Goal: Task Accomplishment & Management: Use online tool/utility

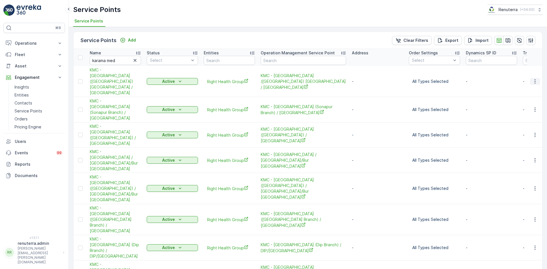
click at [537, 78] on button "button" at bounding box center [535, 81] width 10 height 7
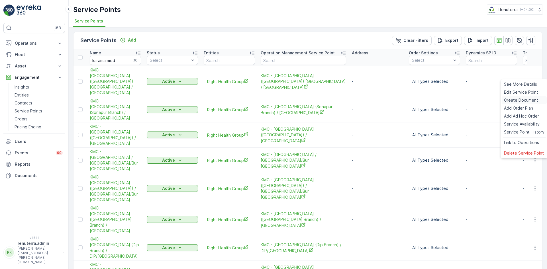
click at [525, 97] on div "Create Document" at bounding box center [523, 100] width 45 height 8
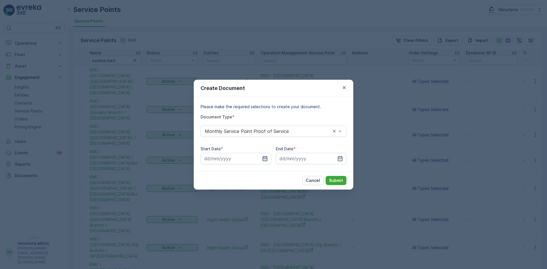
click at [263, 159] on icon "button" at bounding box center [265, 159] width 6 height 6
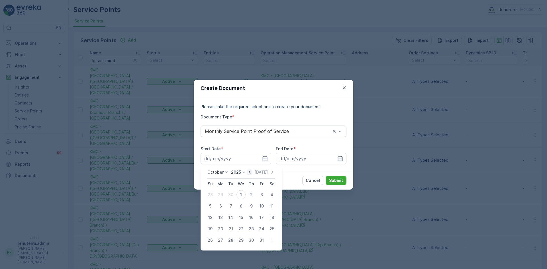
click at [250, 174] on icon "button" at bounding box center [250, 172] width 6 height 6
click at [220, 196] on div "1" at bounding box center [220, 194] width 9 height 9
type input "01.09.2025"
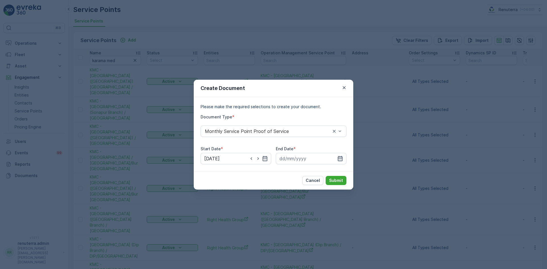
click at [340, 159] on icon "button" at bounding box center [340, 159] width 6 height 6
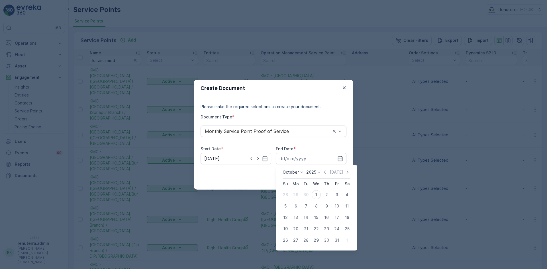
click at [321, 174] on div "2025" at bounding box center [314, 172] width 16 height 6
click at [325, 173] on icon "button" at bounding box center [325, 172] width 6 height 6
click at [305, 239] on div "30" at bounding box center [305, 240] width 9 height 9
type input "30.09.2025"
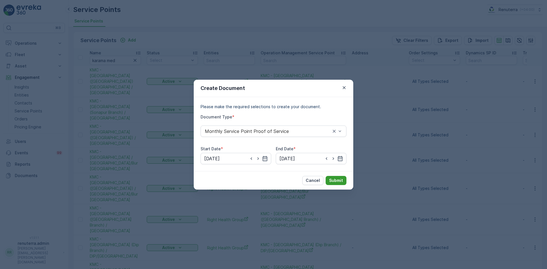
click at [335, 181] on p "Submit" at bounding box center [336, 181] width 14 height 6
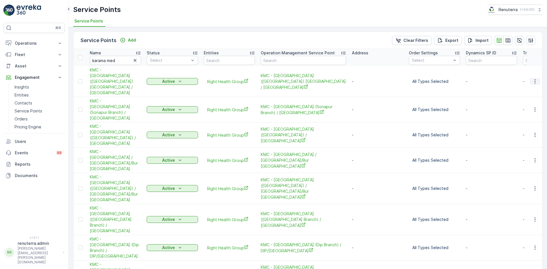
click at [537, 79] on icon "button" at bounding box center [535, 82] width 6 height 6
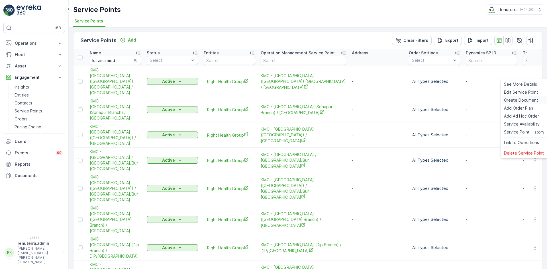
click at [523, 99] on span "Create Document" at bounding box center [521, 100] width 34 height 6
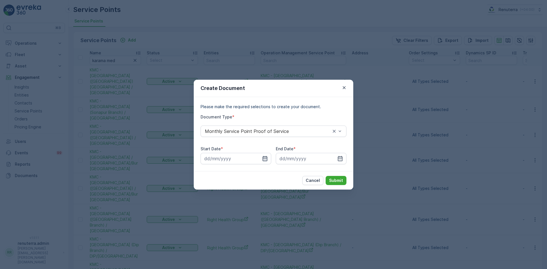
click at [265, 158] on icon "button" at bounding box center [265, 159] width 6 height 6
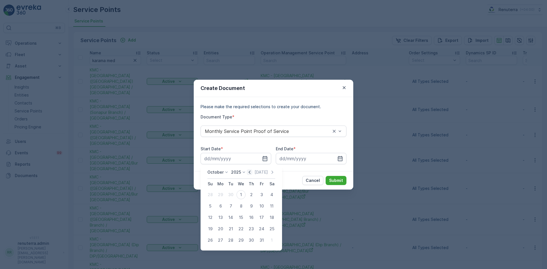
click at [252, 174] on icon "button" at bounding box center [250, 172] width 6 height 6
click at [217, 197] on div "1" at bounding box center [220, 194] width 9 height 9
type input "01.09.2025"
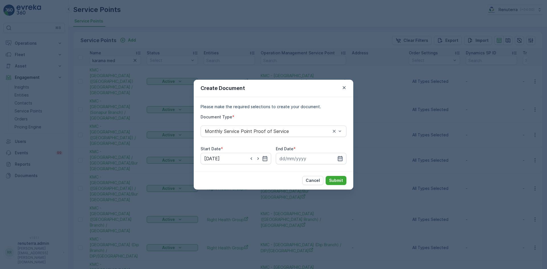
click at [341, 158] on icon "button" at bounding box center [340, 158] width 5 height 5
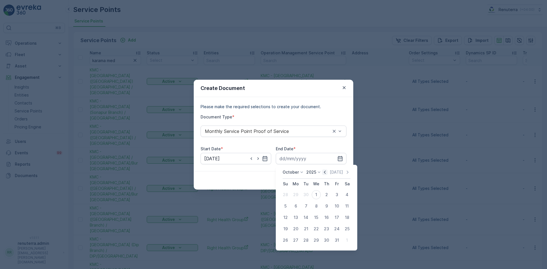
click at [325, 170] on icon "button" at bounding box center [325, 172] width 6 height 6
click at [307, 240] on div "30" at bounding box center [305, 240] width 9 height 9
type input "30.09.2025"
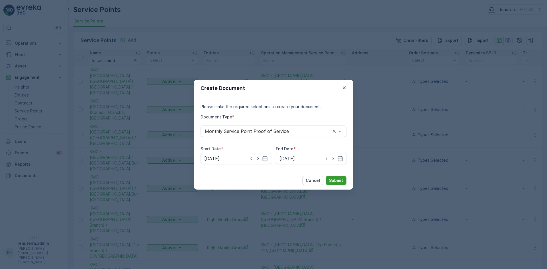
click at [337, 179] on p "Submit" at bounding box center [336, 181] width 14 height 6
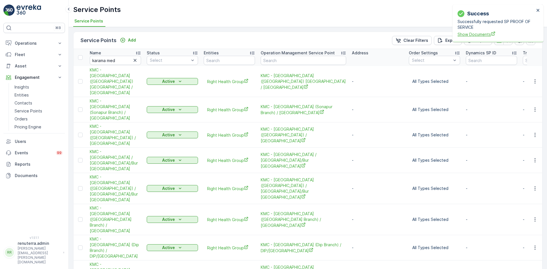
click at [466, 36] on span "Show Documents" at bounding box center [495, 34] width 77 height 6
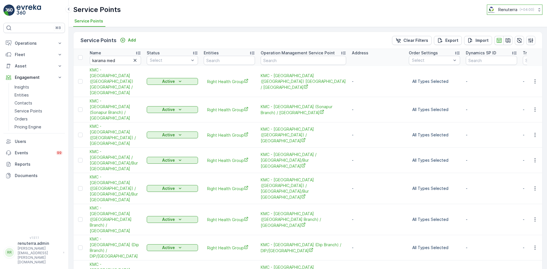
click at [539, 10] on icon at bounding box center [539, 10] width 6 height 6
click at [456, 12] on div "Service Points Renuterra ( +04:00 ) Renuterra Asia/Dubai (+04:00)" at bounding box center [307, 10] width 469 height 10
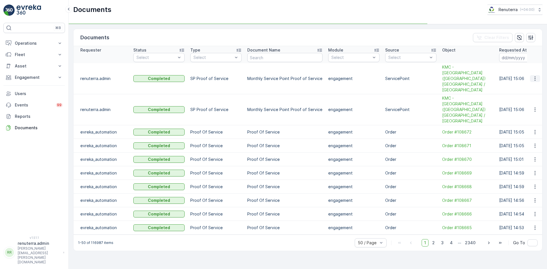
click at [535, 76] on icon "button" at bounding box center [535, 79] width 6 height 6
click at [525, 85] on div "See Details" at bounding box center [533, 81] width 26 height 8
